Goal: Task Accomplishment & Management: Manage account settings

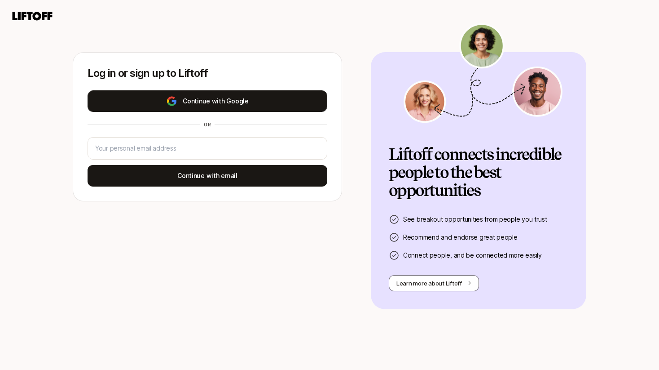
click at [285, 95] on button "Continue with Google" at bounding box center [208, 101] width 240 height 22
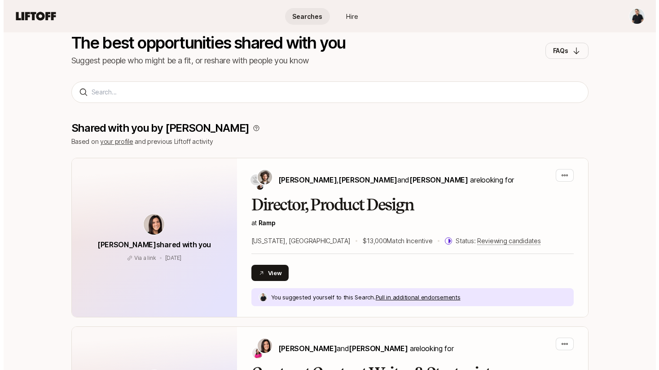
scroll to position [76, 0]
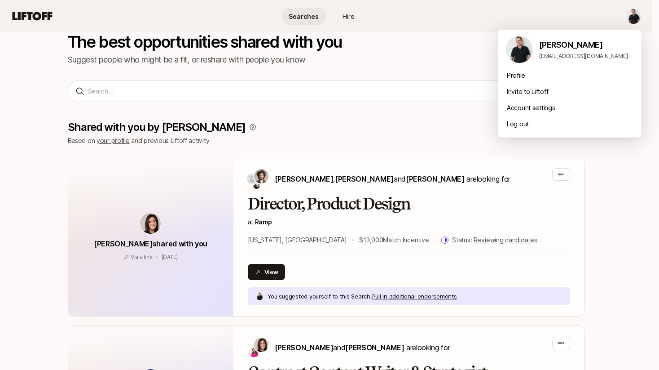
click at [632, 16] on html "Searches Hire Searches Hire Searches The best opportunities shared with you Sug…" at bounding box center [329, 109] width 659 height 370
click at [532, 75] on div "Profile" at bounding box center [570, 75] width 144 height 16
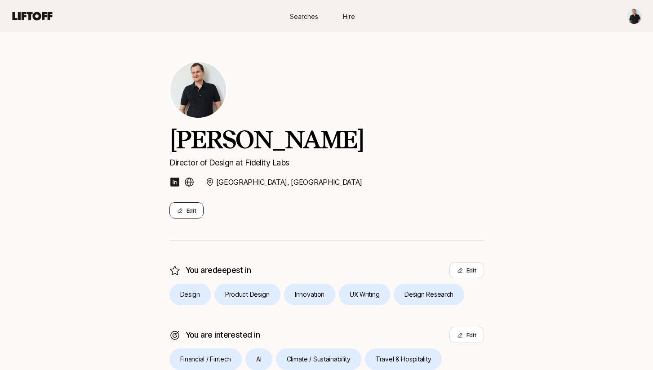
click at [185, 213] on button "Edit" at bounding box center [186, 210] width 35 height 16
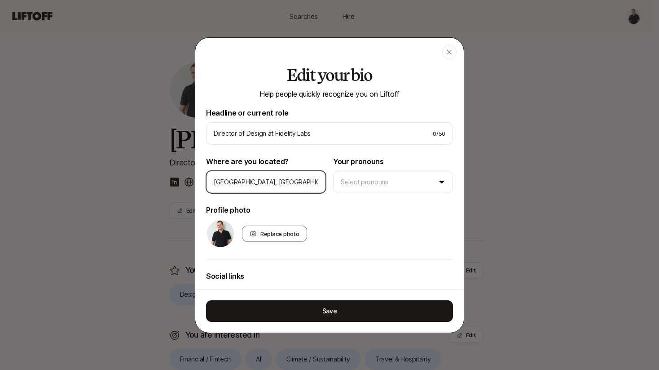
click at [254, 181] on input "[GEOGRAPHIC_DATA], [GEOGRAPHIC_DATA]" at bounding box center [266, 181] width 105 height 11
type input "[GEOGRAPHIC_DATA], [GEOGRAPHIC_DATA]"
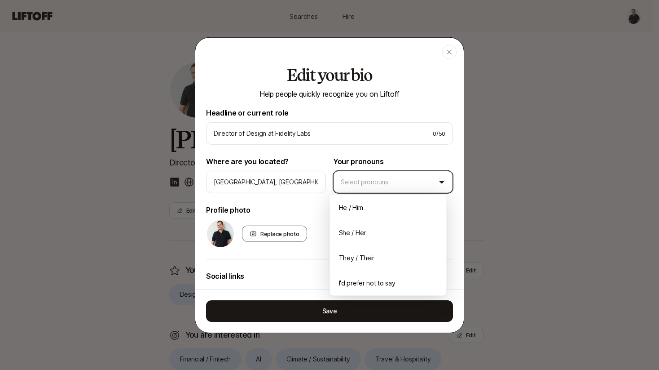
click at [383, 188] on body "Searches Hire Searches Hire [PERSON_NAME] Director of Design at Fidelity Labs […" at bounding box center [326, 185] width 653 height 370
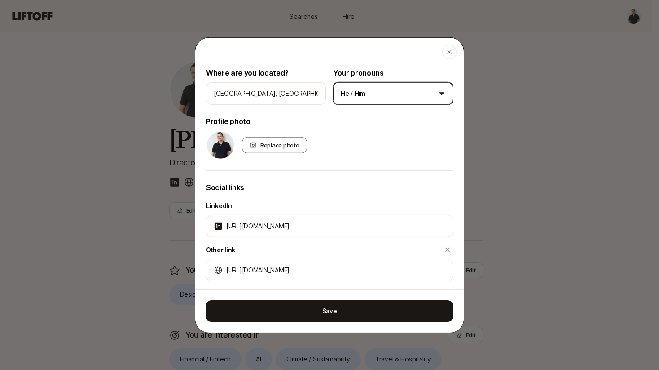
scroll to position [116, 0]
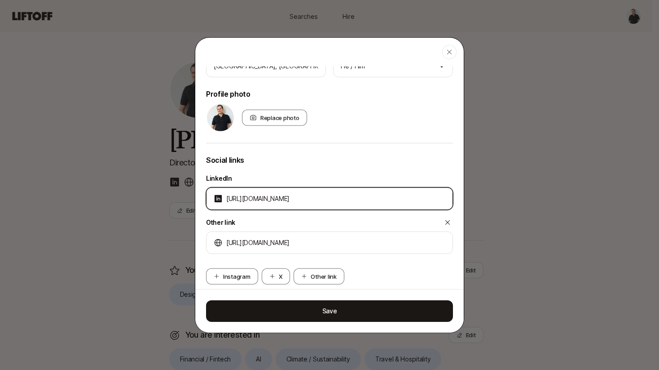
click at [314, 203] on input "[URL][DOMAIN_NAME]" at bounding box center [335, 198] width 219 height 11
paste input "[DOMAIN_NAME]"
paste input "in/thisistomas"
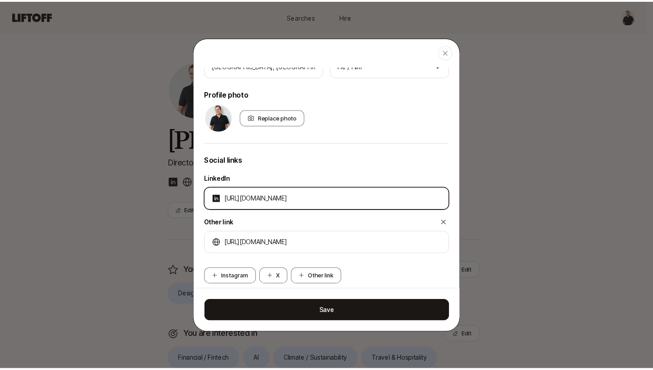
scroll to position [129, 0]
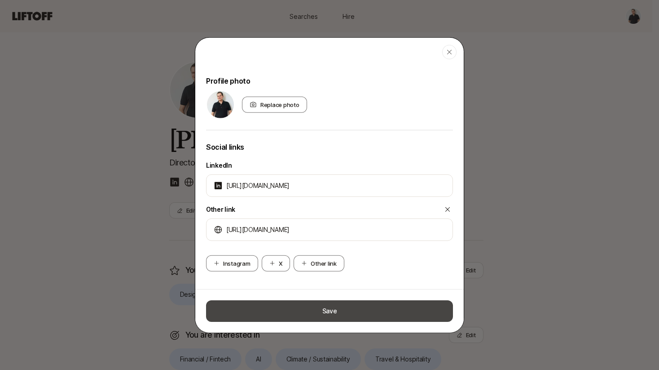
type input "[URL][DOMAIN_NAME]"
click at [343, 315] on button "Save" at bounding box center [329, 311] width 247 height 22
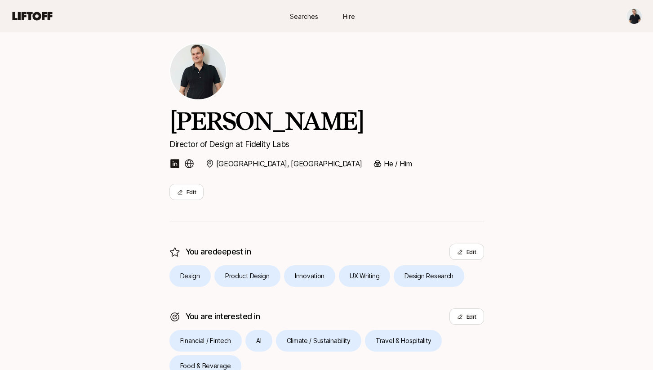
scroll to position [0, 0]
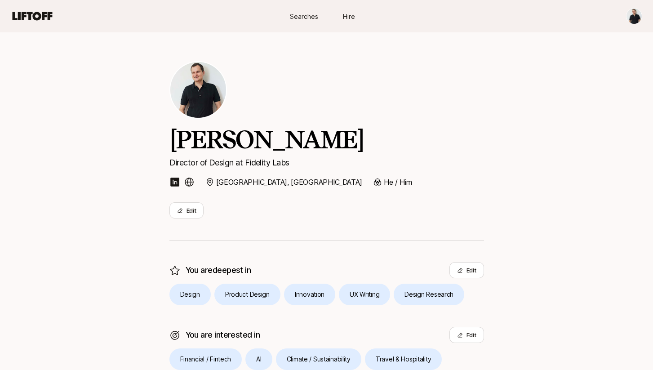
click at [298, 17] on span "Searches" at bounding box center [304, 16] width 28 height 9
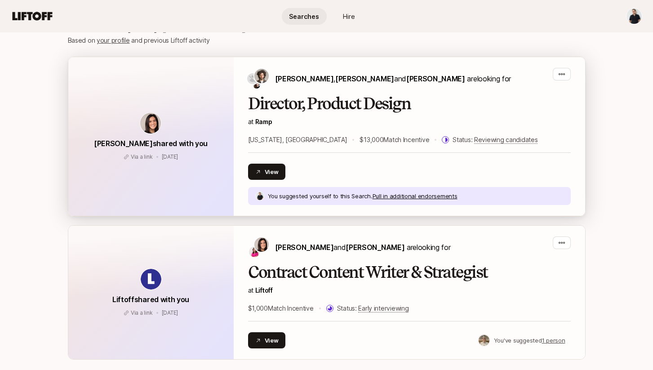
scroll to position [156, 0]
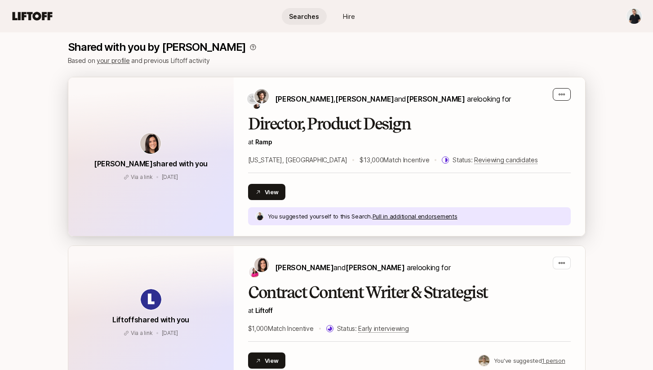
click at [563, 93] on icon "button" at bounding box center [561, 94] width 6 height 2
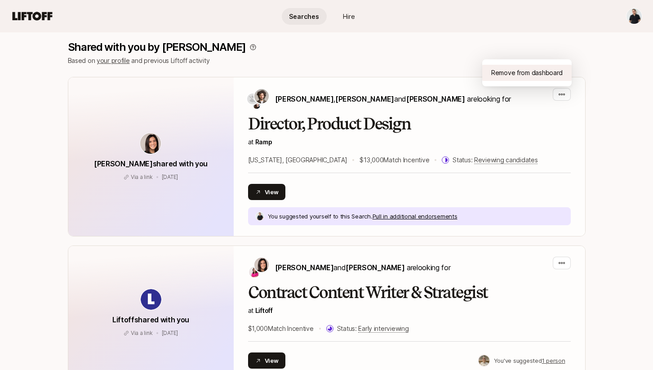
click at [546, 75] on div "Remove from dashboard" at bounding box center [526, 73] width 89 height 16
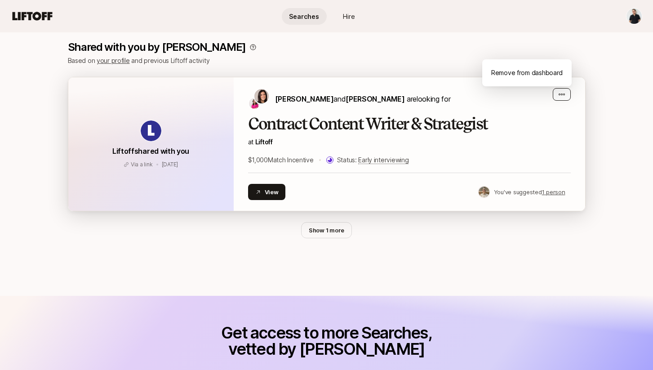
click at [561, 97] on icon "button" at bounding box center [561, 94] width 7 height 7
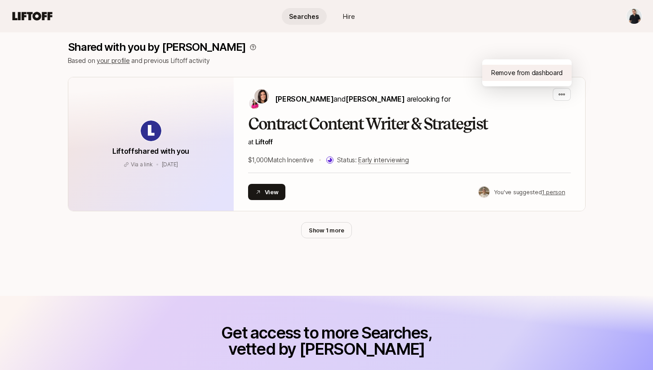
click at [543, 77] on div "Remove from dashboard" at bounding box center [526, 73] width 89 height 16
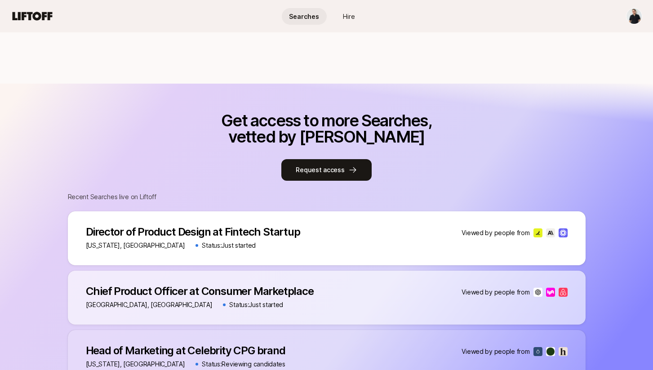
scroll to position [112, 0]
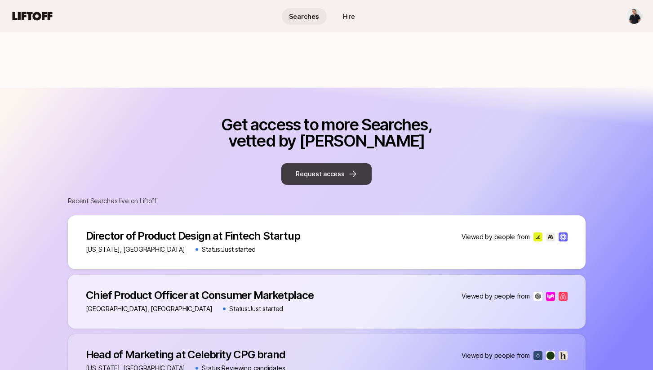
click at [317, 178] on button "Request access" at bounding box center [326, 174] width 90 height 22
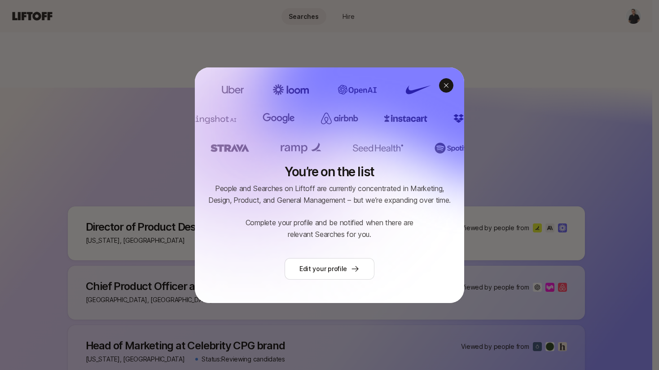
click at [443, 82] on icon at bounding box center [446, 85] width 7 height 7
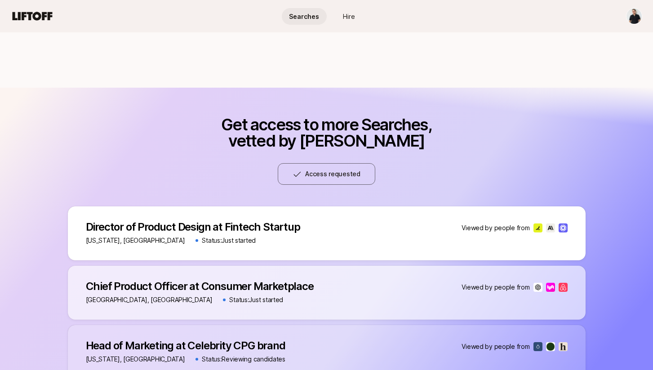
click at [299, 17] on span "Searches" at bounding box center [304, 16] width 30 height 9
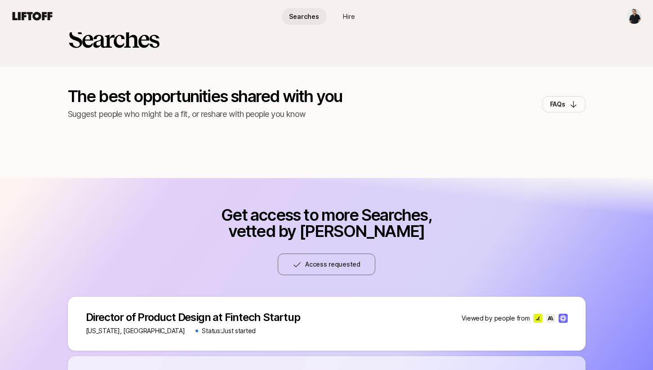
scroll to position [0, 0]
